Goal: Navigation & Orientation: Find specific page/section

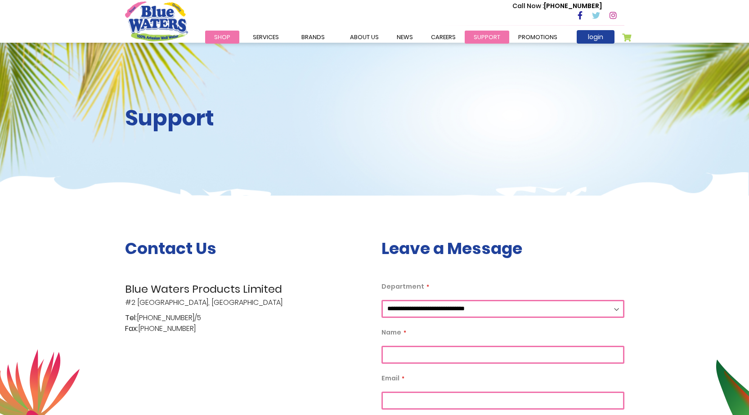
click at [488, 34] on link "support" at bounding box center [487, 37] width 45 height 13
click at [398, 40] on link "News" at bounding box center [405, 37] width 34 height 13
